Goal: Navigation & Orientation: Find specific page/section

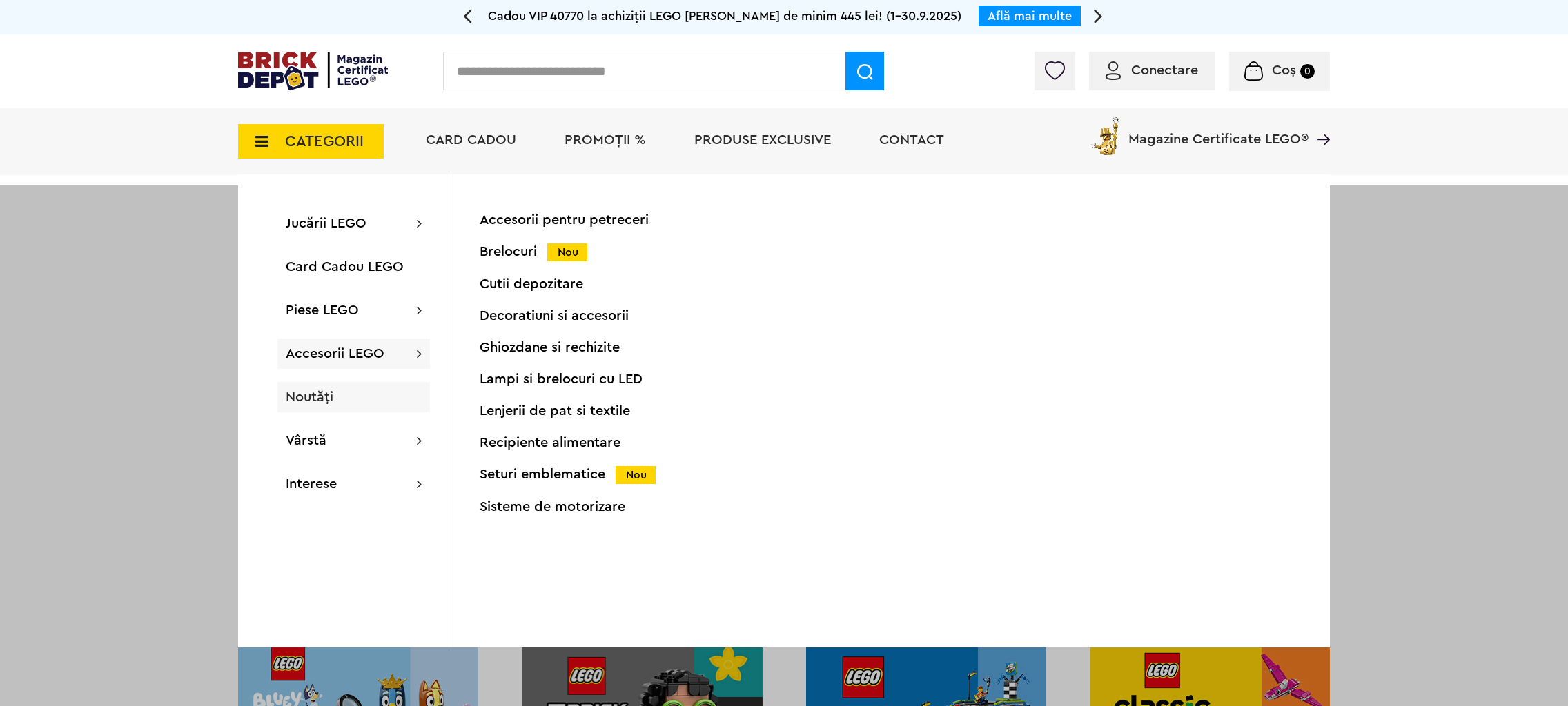
click at [320, 400] on span "Noutăți" at bounding box center [310, 397] width 47 height 14
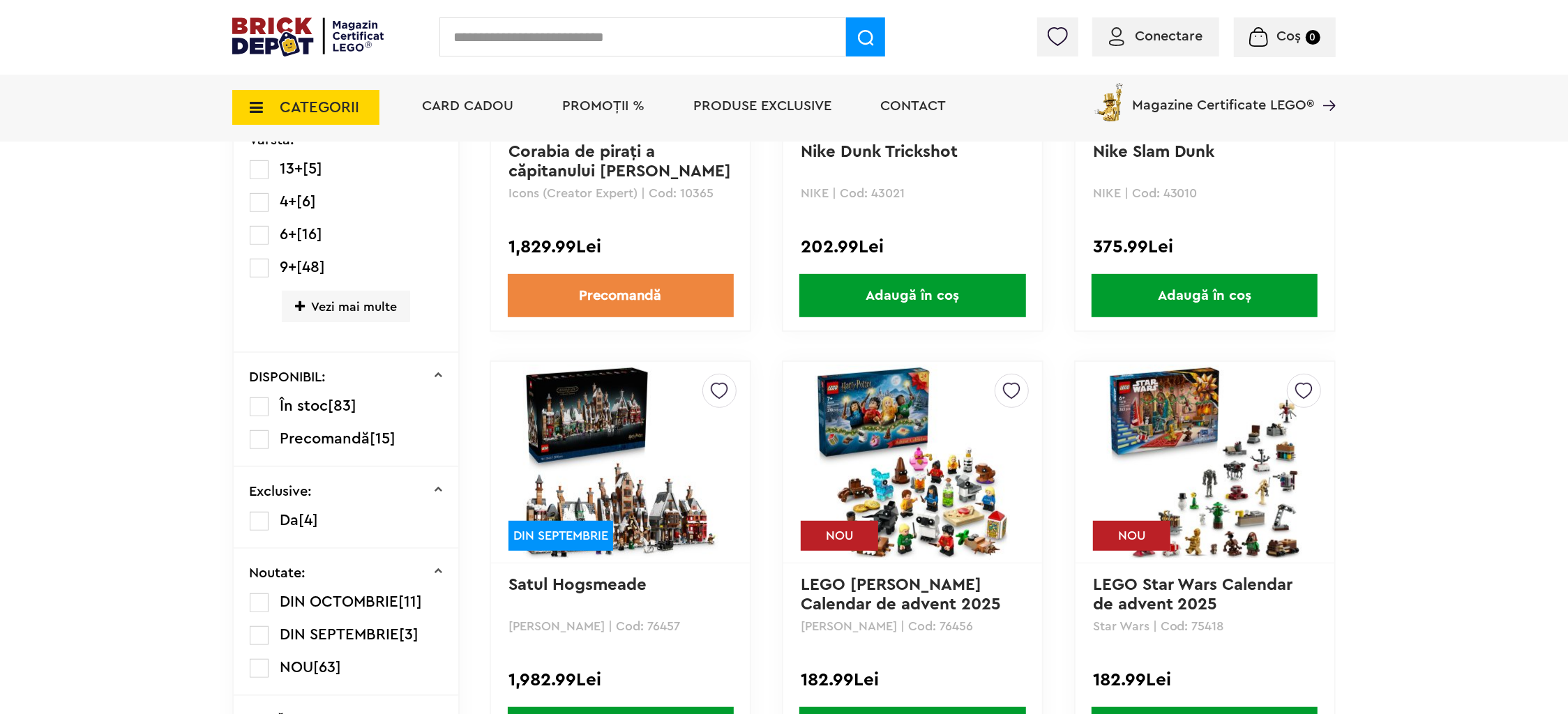
scroll to position [629, 0]
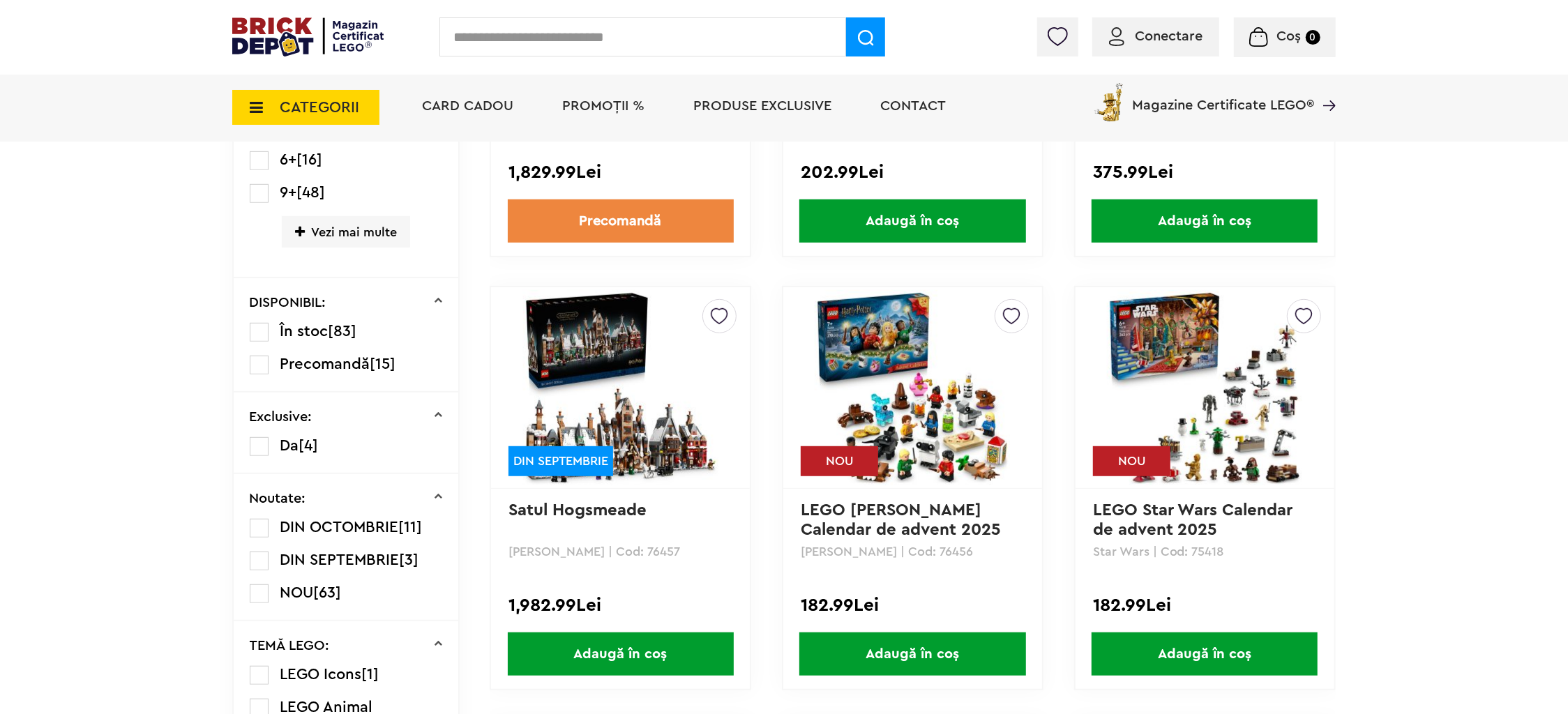
click at [316, 526] on span "DIN OCTOMBRIE" at bounding box center [339, 528] width 119 height 15
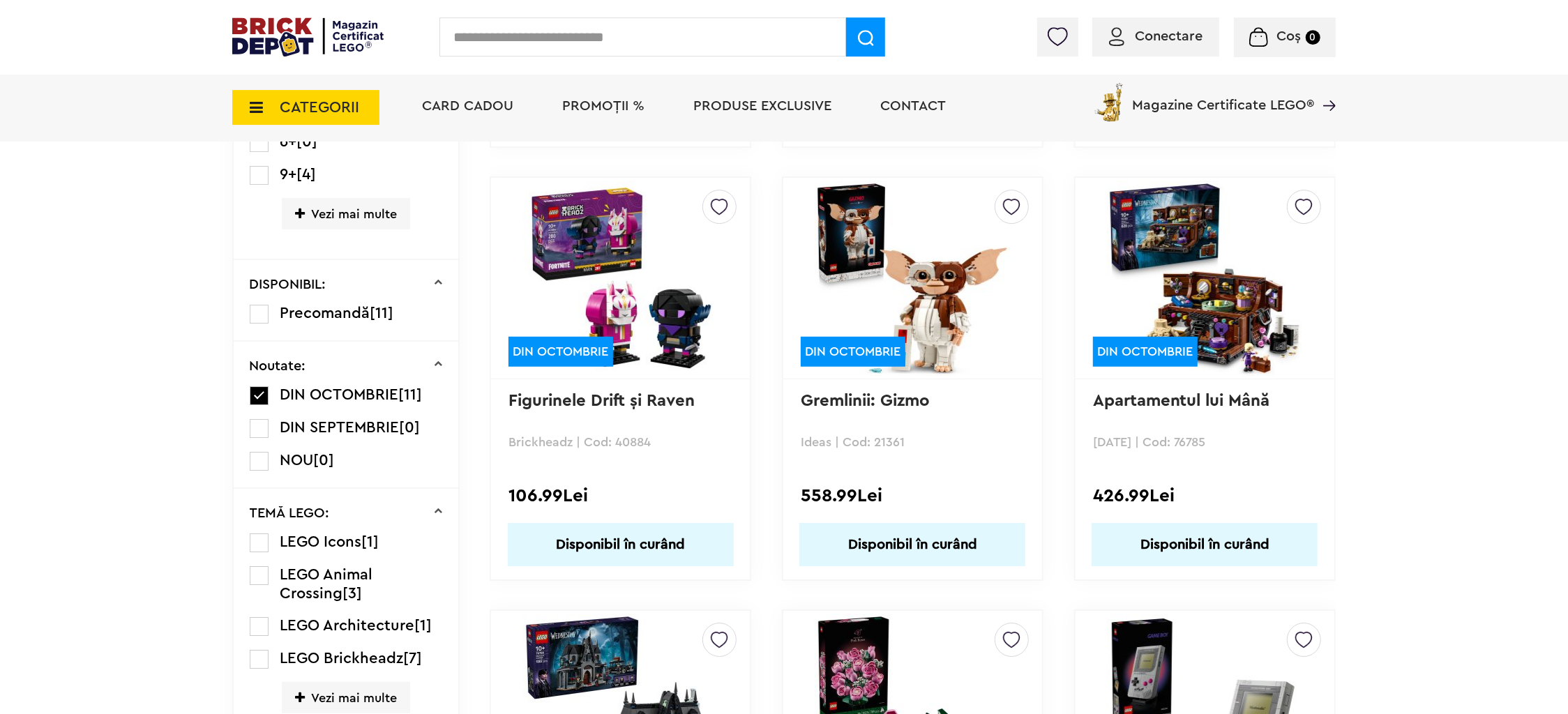
scroll to position [669, 0]
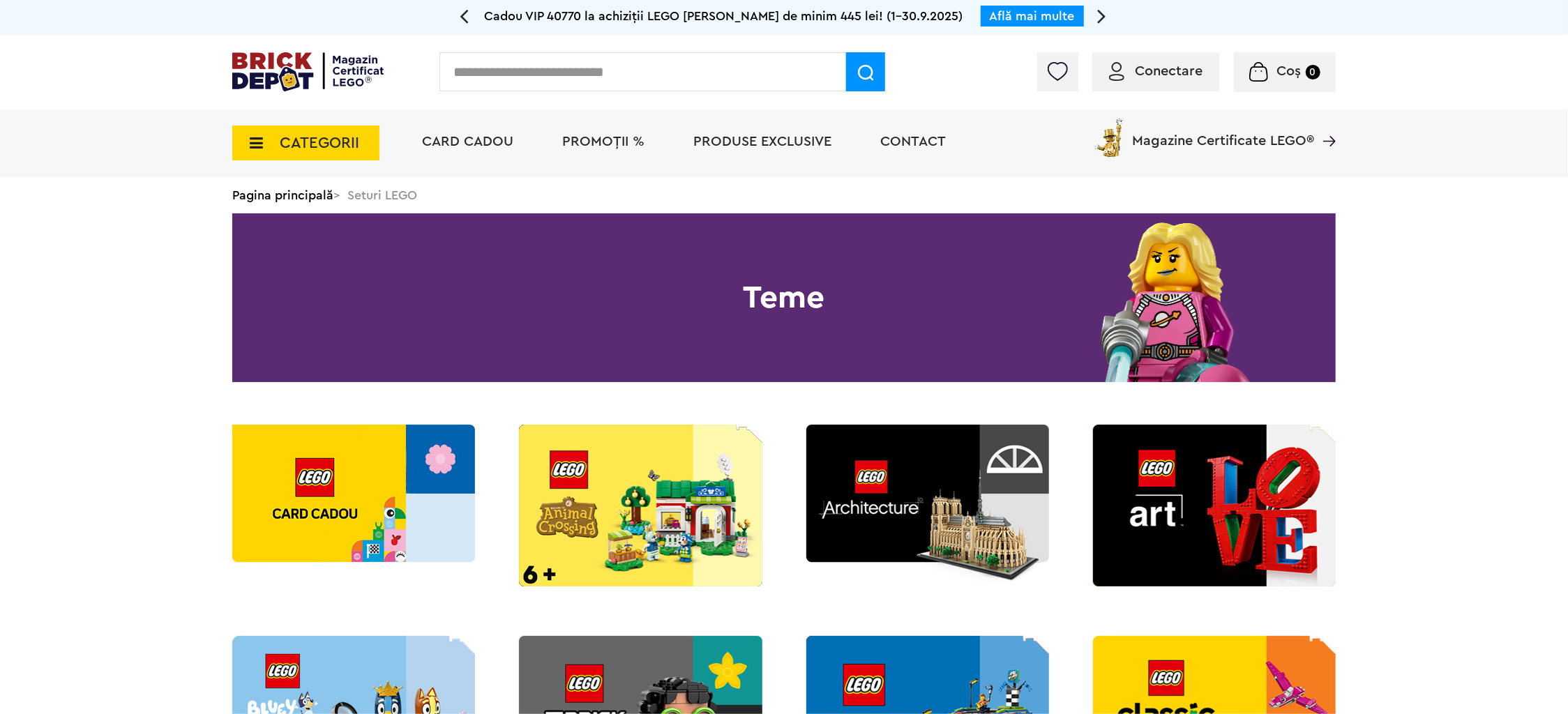
click at [258, 145] on icon at bounding box center [251, 143] width 21 height 15
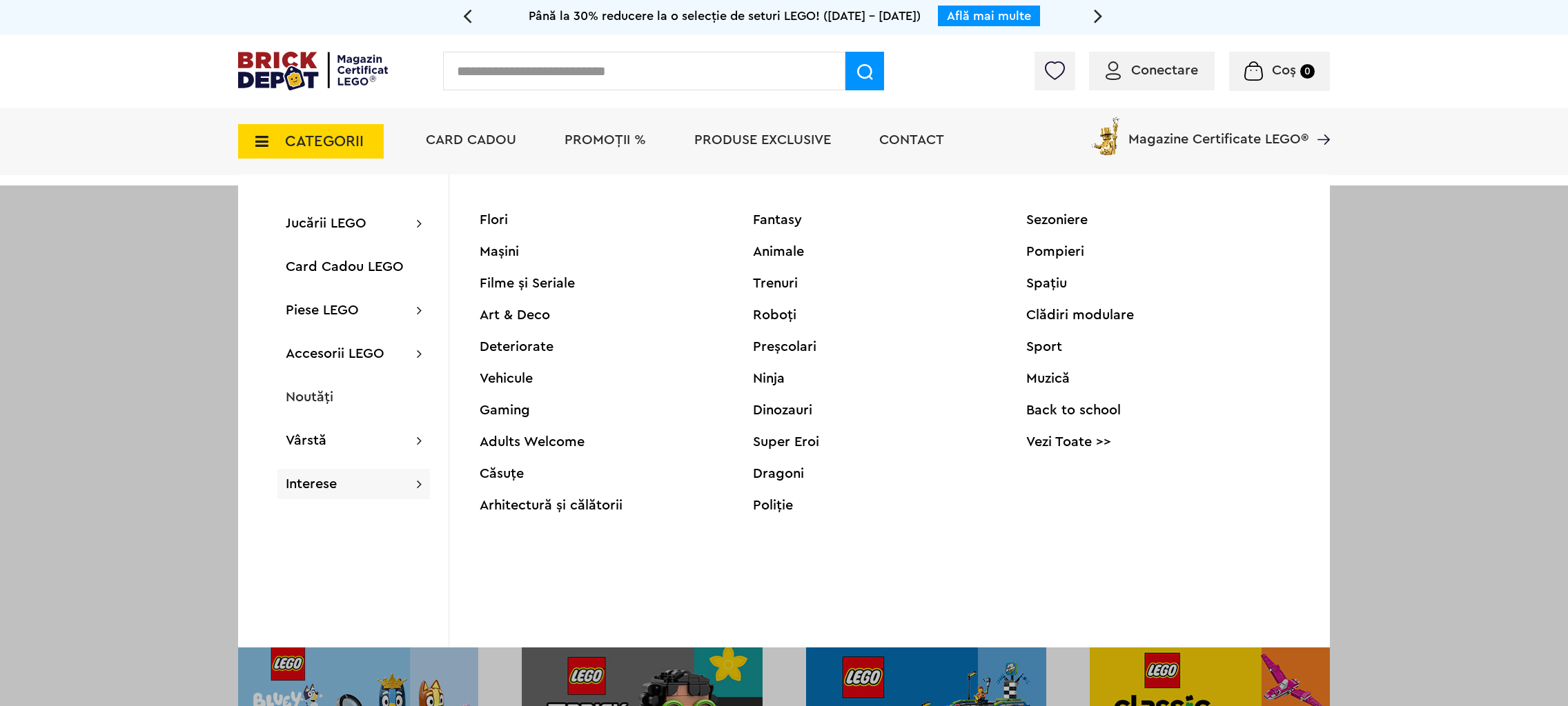
click at [517, 342] on div "Deteriorate" at bounding box center [616, 347] width 273 height 14
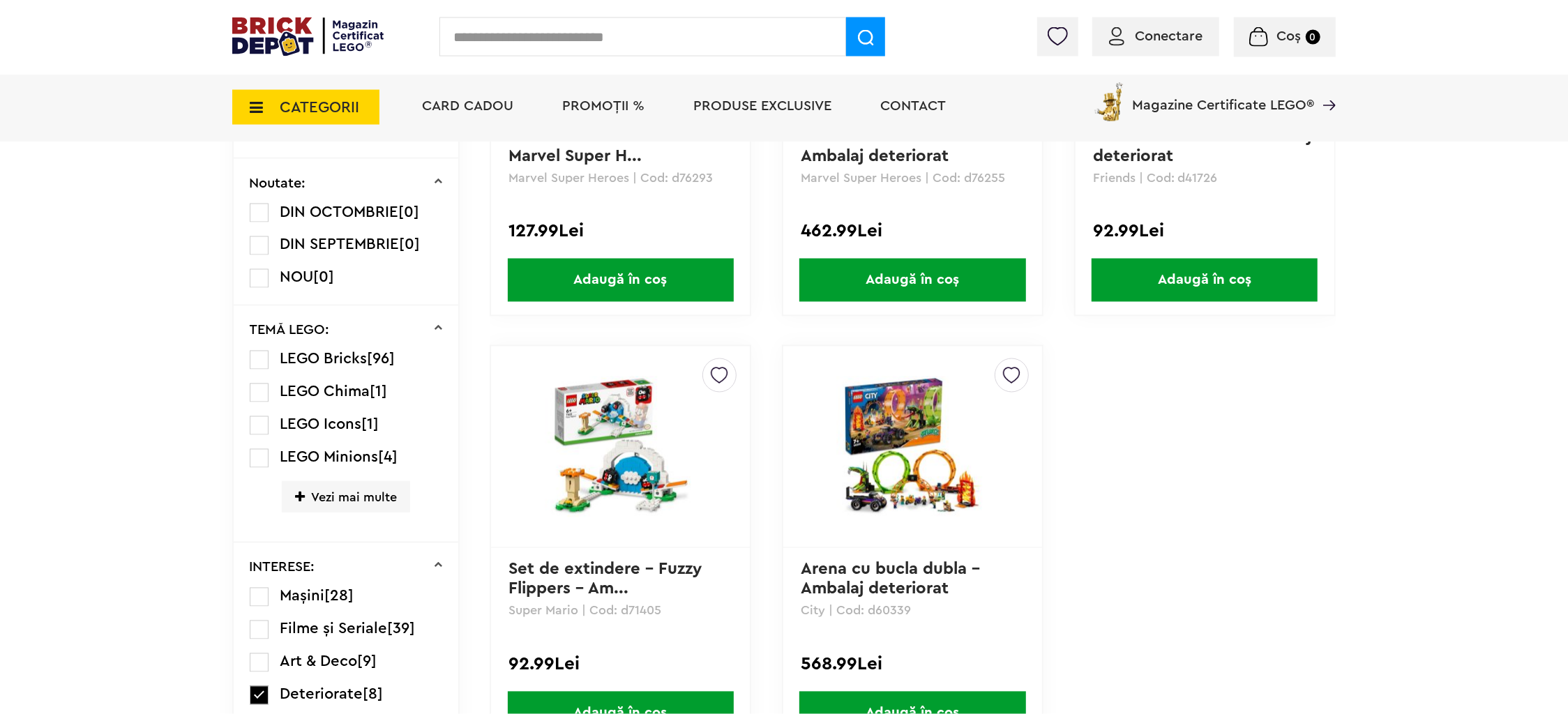
scroll to position [965, 0]
